Goal: Subscribe to service/newsletter

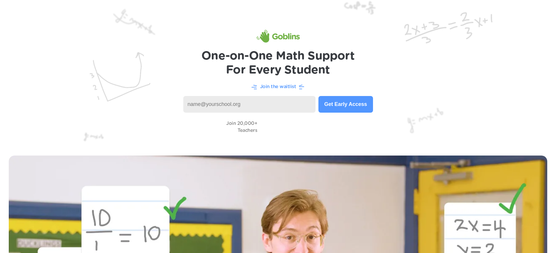
click at [239, 110] on input at bounding box center [249, 104] width 132 height 17
click at [239, 108] on input at bounding box center [249, 104] width 132 height 17
click at [213, 106] on input "damalib822@" at bounding box center [249, 104] width 132 height 17
click at [214, 104] on input "damalib822@" at bounding box center [249, 104] width 132 height 17
click at [214, 104] on input "damalib8@" at bounding box center [249, 104] width 132 height 17
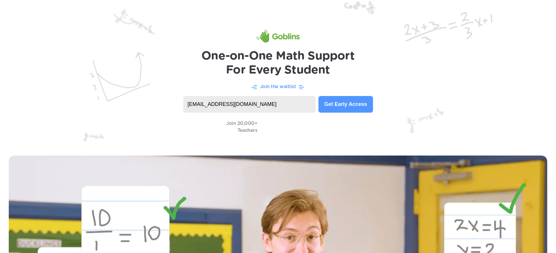
type input "[EMAIL_ADDRESS][DOMAIN_NAME]"
click at [363, 105] on button "Get Early Access" at bounding box center [345, 104] width 54 height 17
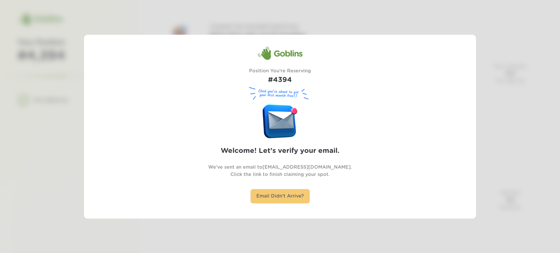
click at [276, 197] on div "Email Didn't Arrive?" at bounding box center [280, 196] width 59 height 14
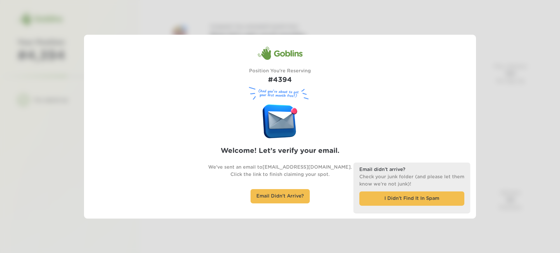
click at [370, 1] on div at bounding box center [280, 126] width 560 height 253
click at [401, 201] on div "I Didn’t Find It In Spam" at bounding box center [411, 198] width 105 height 14
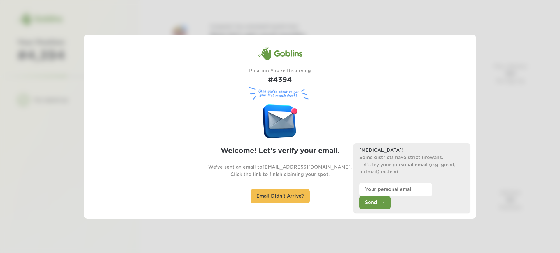
click at [391, 204] on button "Send" at bounding box center [374, 202] width 31 height 13
click at [59, 143] on div at bounding box center [280, 126] width 560 height 253
